Goal: Check status: Check status

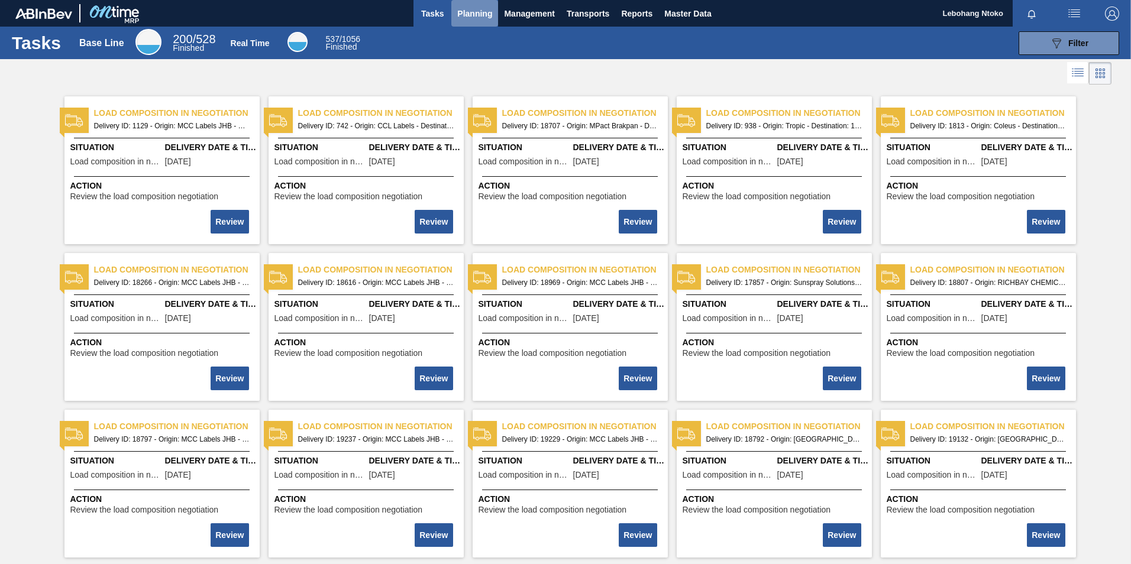
click at [475, 8] on span "Planning" at bounding box center [474, 14] width 35 height 14
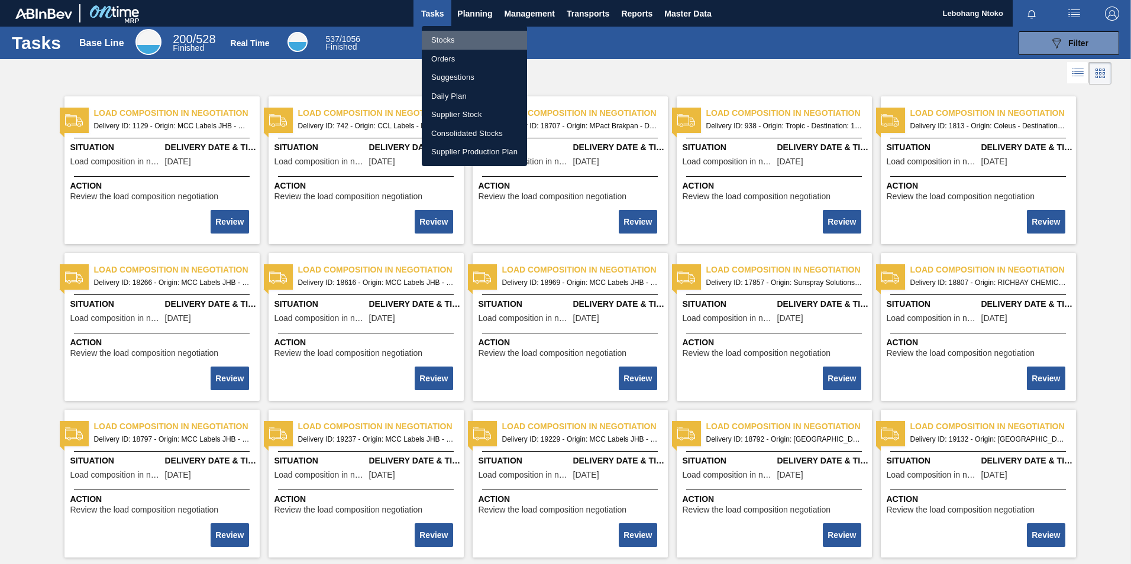
click at [447, 40] on li "Stocks" at bounding box center [474, 40] width 105 height 19
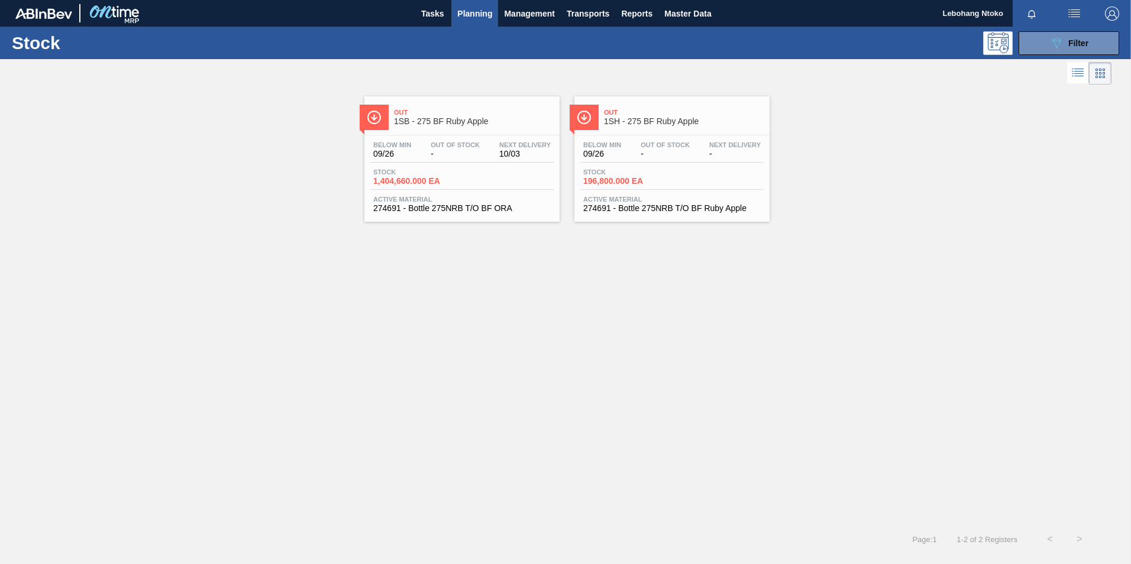
click at [439, 140] on div "Below Min 09/26 Out Of Stock - Next Delivery 10/03 Stock 1,404,660.000 EA Activ…" at bounding box center [461, 175] width 195 height 80
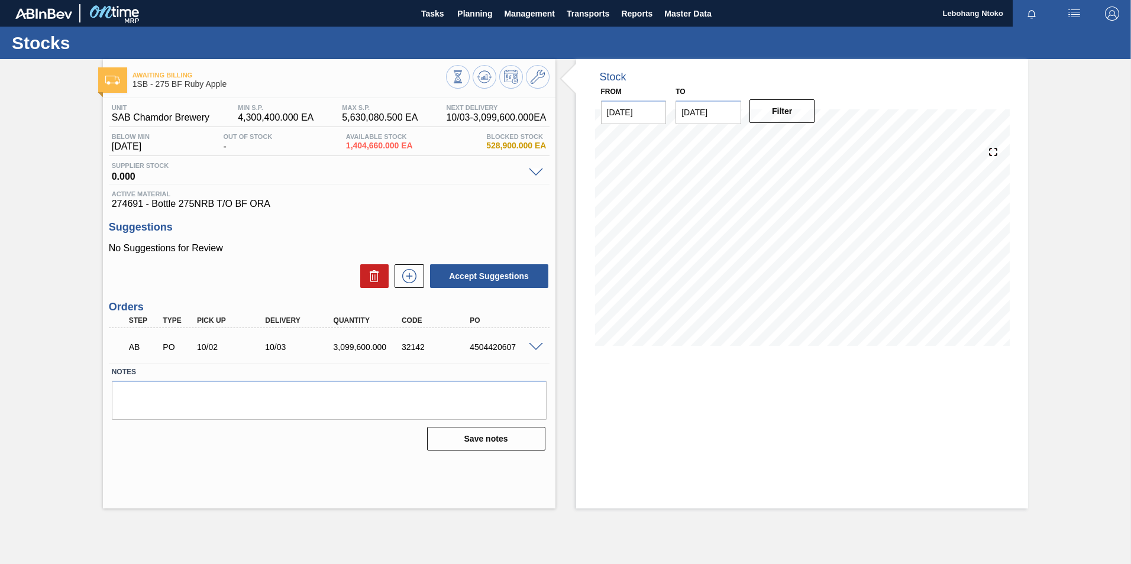
click at [535, 344] on span at bounding box center [536, 347] width 14 height 9
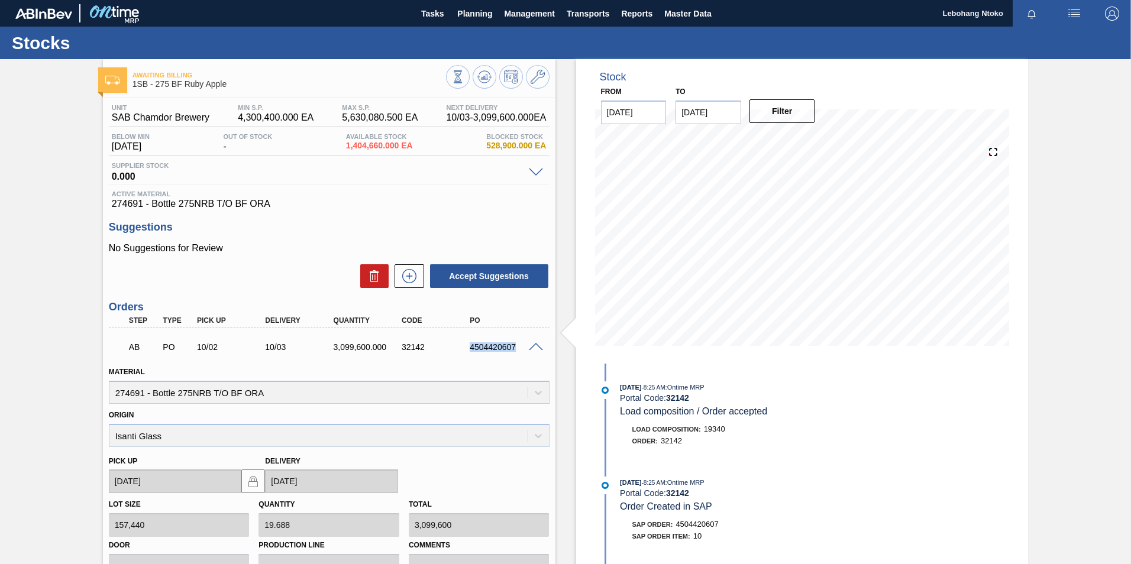
drag, startPoint x: 470, startPoint y: 348, endPoint x: 517, endPoint y: 345, distance: 46.9
click at [517, 345] on div "4504420607" at bounding box center [505, 346] width 76 height 9
drag, startPoint x: 517, startPoint y: 345, endPoint x: 495, endPoint y: 346, distance: 21.9
copy div "4504420607"
